Goal: Find specific page/section: Find specific page/section

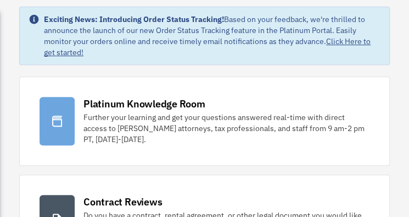
scroll to position [128, 0]
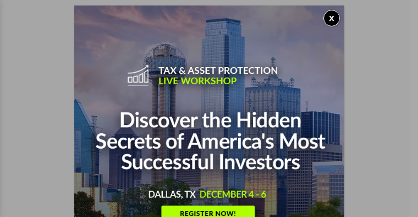
click at [334, 19] on button "x" at bounding box center [331, 18] width 16 height 16
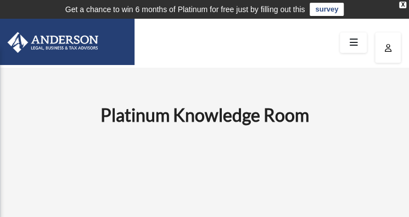
click at [388, 46] on icon "button" at bounding box center [388, 48] width 7 height 8
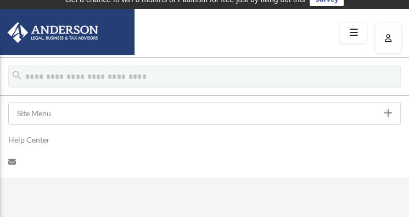
scroll to position [3, 0]
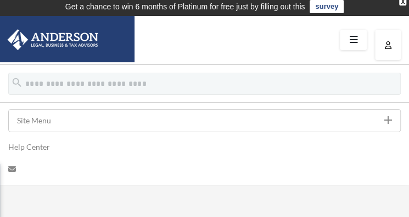
click at [40, 123] on link "Site Menu add" at bounding box center [204, 120] width 393 height 23
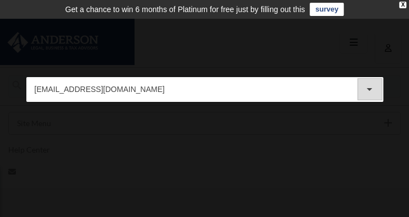
click at [401, 7] on div "X" at bounding box center [403, 5] width 7 height 7
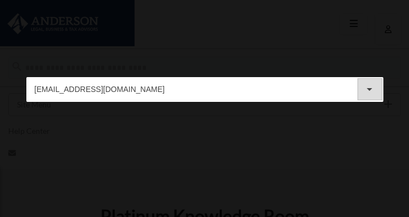
click at [371, 82] on icon "arrow_drop_down" at bounding box center [369, 88] width 13 height 13
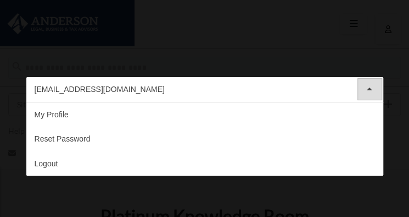
click at [279, 55] on div "rgpyle@yahoo.com arrow_drop_up My Profile Reset Password Logout" at bounding box center [204, 108] width 409 height 217
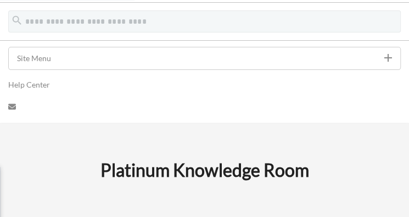
scroll to position [45, 0]
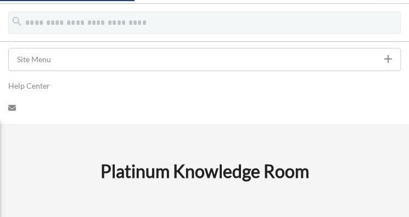
click at [353, 62] on link "Site Menu add" at bounding box center [204, 59] width 393 height 23
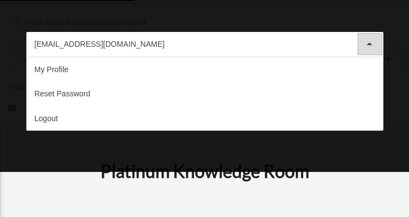
scroll to position [0, 0]
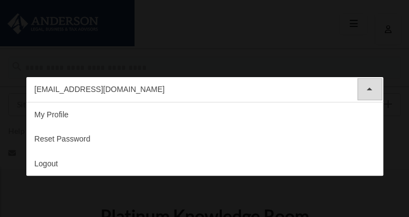
click at [339, 37] on div "rgpyle@yahoo.com arrow_drop_up My Profile Reset Password Logout" at bounding box center [204, 108] width 409 height 217
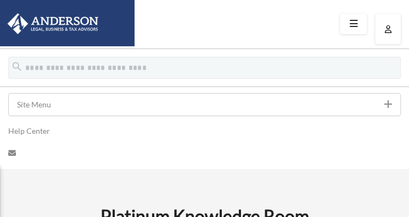
click at [163, 148] on link at bounding box center [204, 153] width 409 height 22
click at [350, 30] on icon at bounding box center [354, 23] width 16 height 17
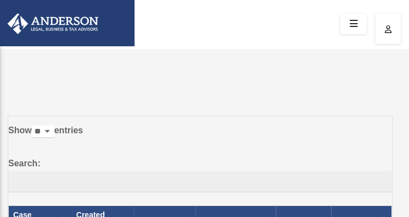
click at [355, 25] on icon at bounding box center [354, 23] width 16 height 17
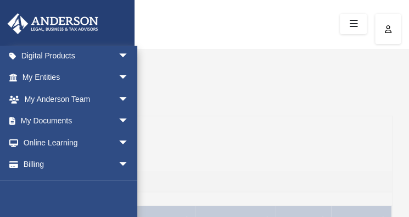
scroll to position [336, 0]
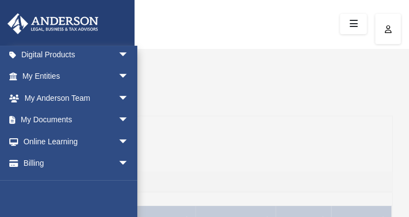
click at [118, 131] on span "arrow_drop_down" at bounding box center [129, 120] width 22 height 23
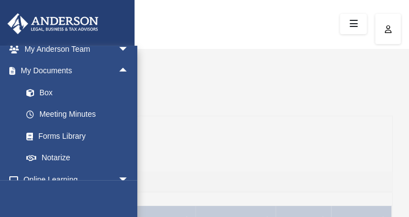
scroll to position [385, 0]
click at [73, 147] on link "Forms Library" at bounding box center [80, 136] width 130 height 22
